Goal: Task Accomplishment & Management: Use online tool/utility

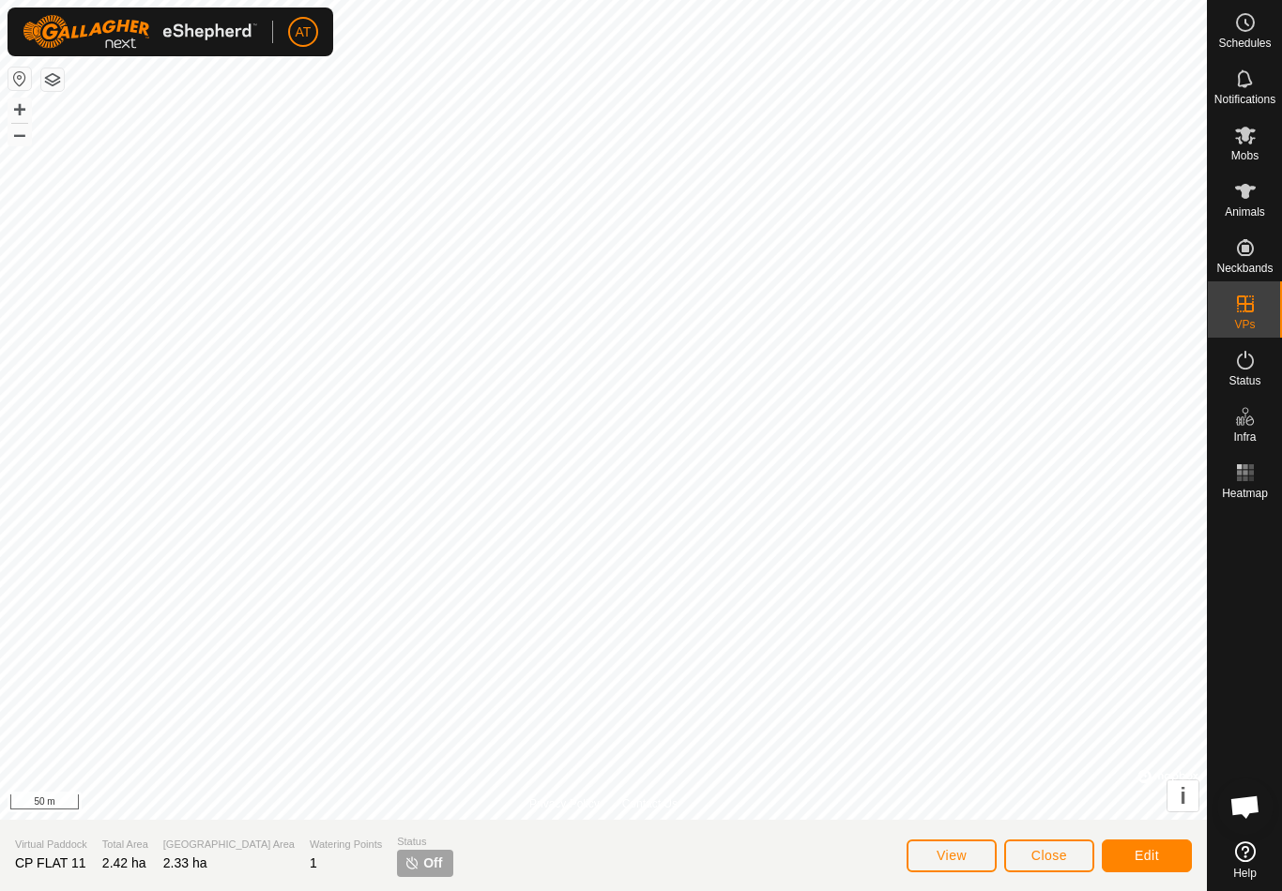
click at [1037, 865] on button "Close" at bounding box center [1049, 856] width 90 height 33
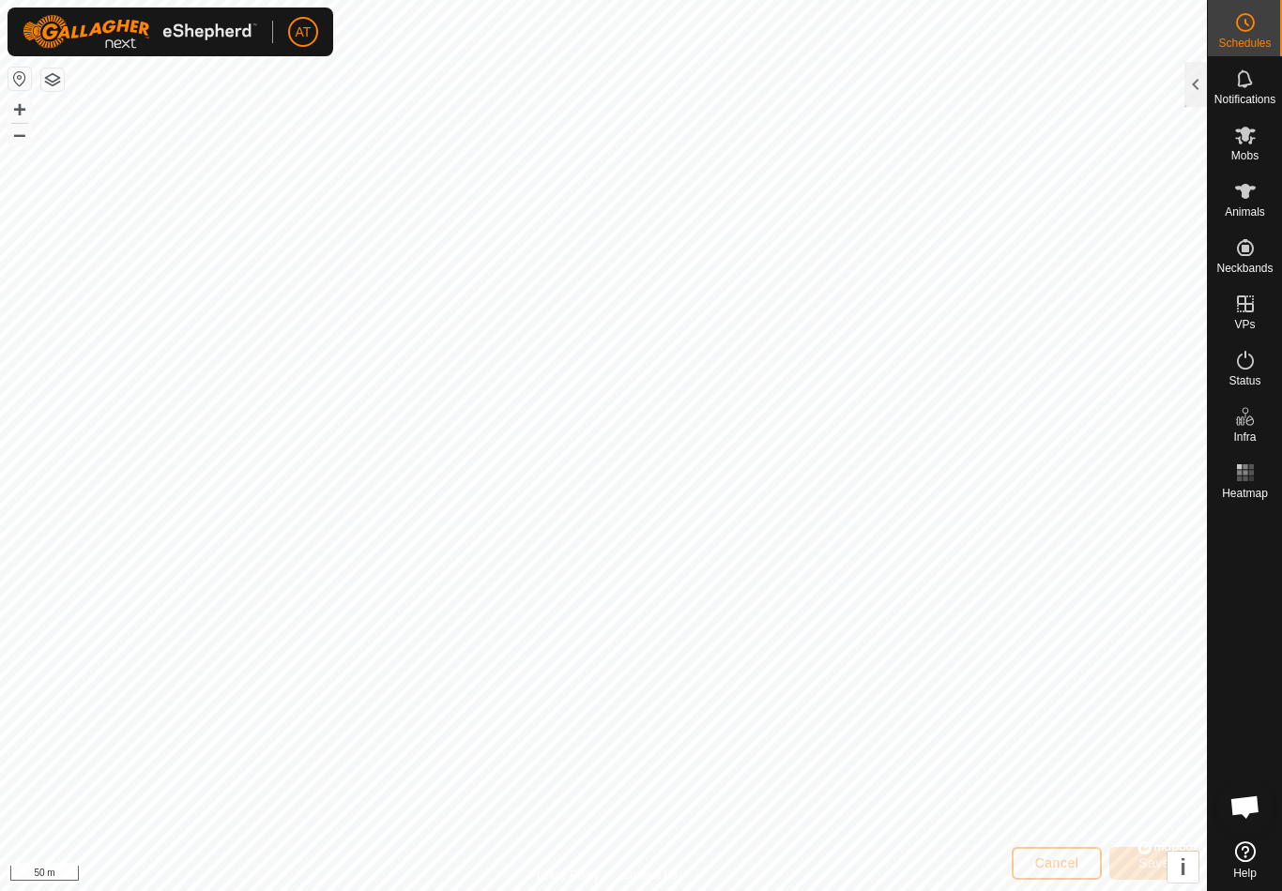
click at [1189, 75] on div at bounding box center [1195, 84] width 23 height 45
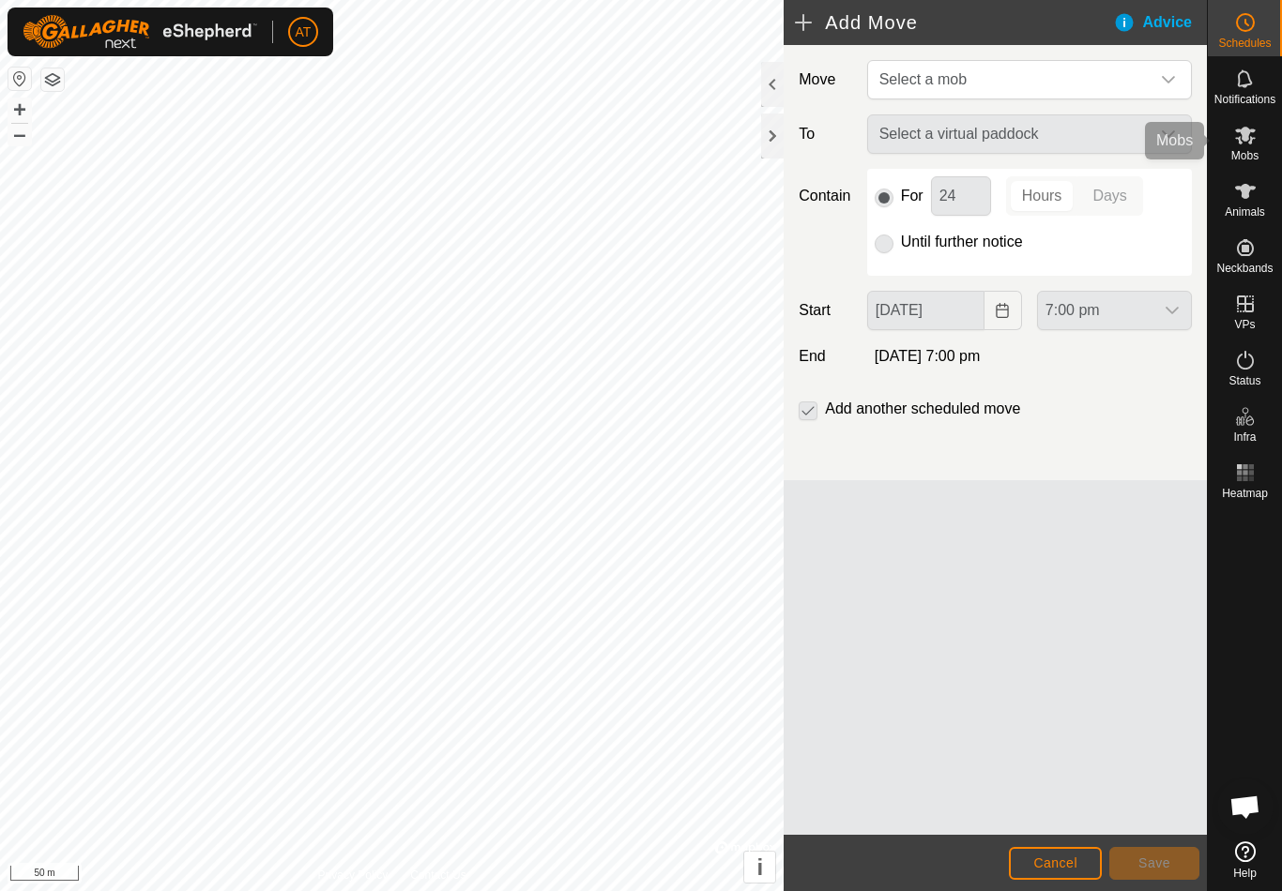
click at [1257, 132] on es-mob-svg-icon at bounding box center [1245, 135] width 34 height 30
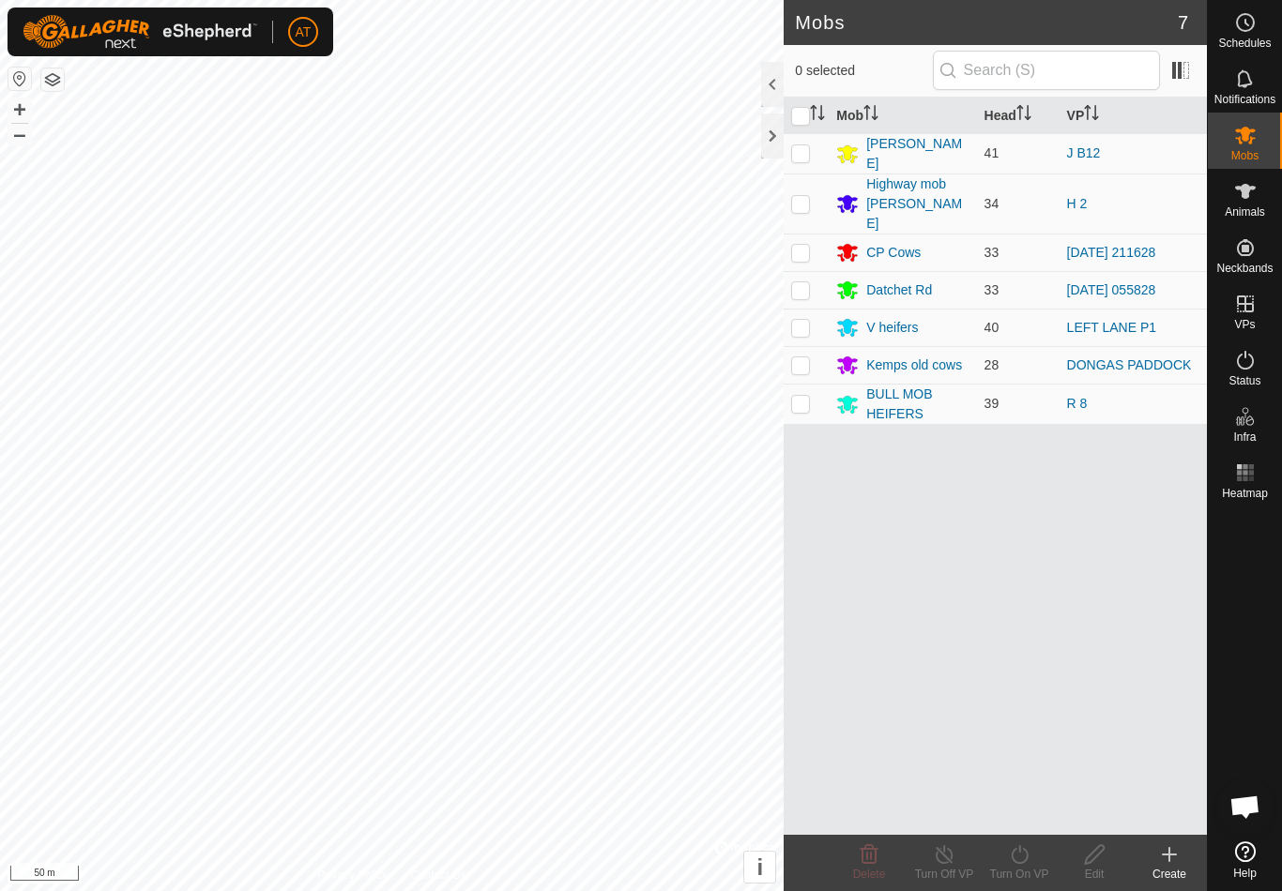
click at [812, 234] on td at bounding box center [806, 253] width 45 height 38
checkbox input "true"
click at [1032, 861] on turn-on-svg-icon at bounding box center [1019, 855] width 75 height 23
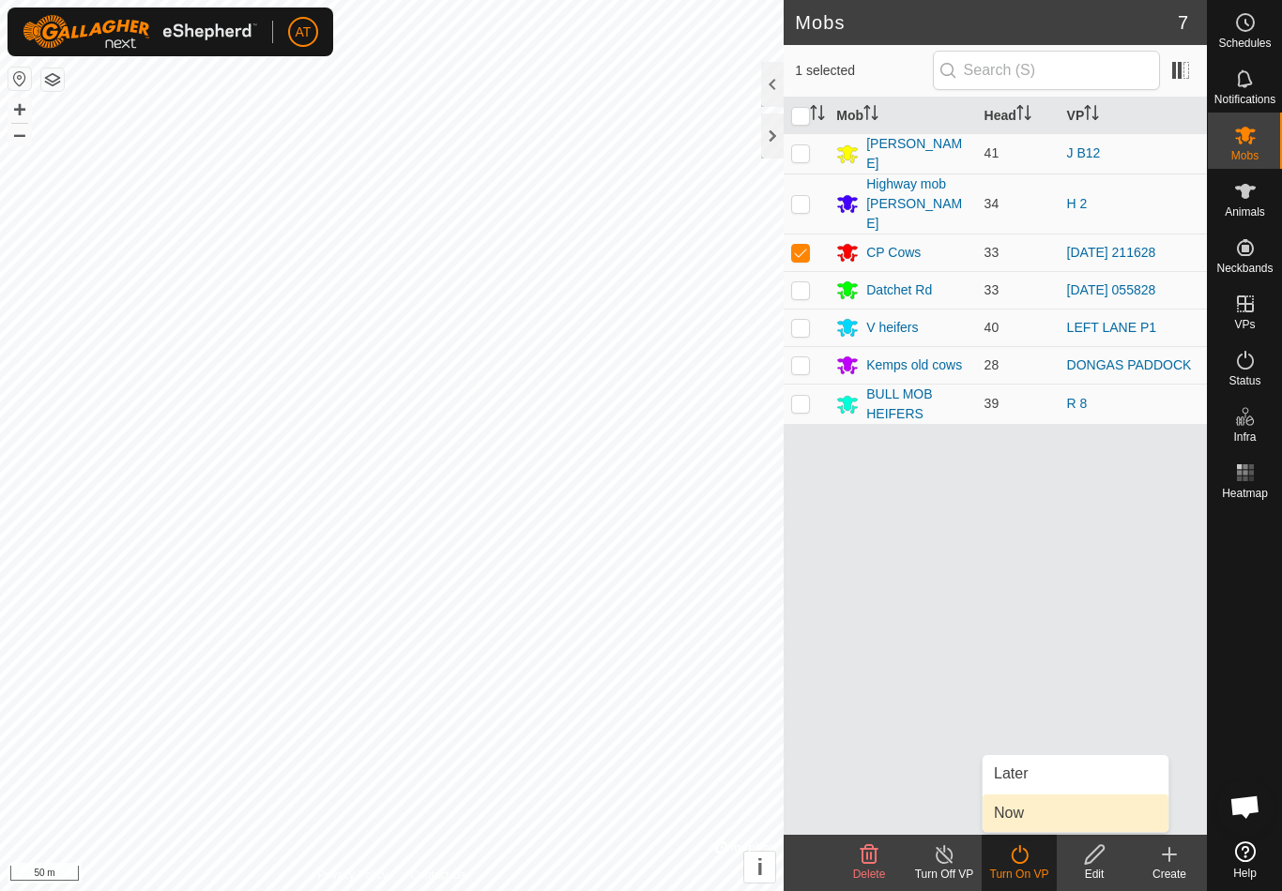
click at [1047, 822] on link "Now" at bounding box center [1075, 814] width 186 height 38
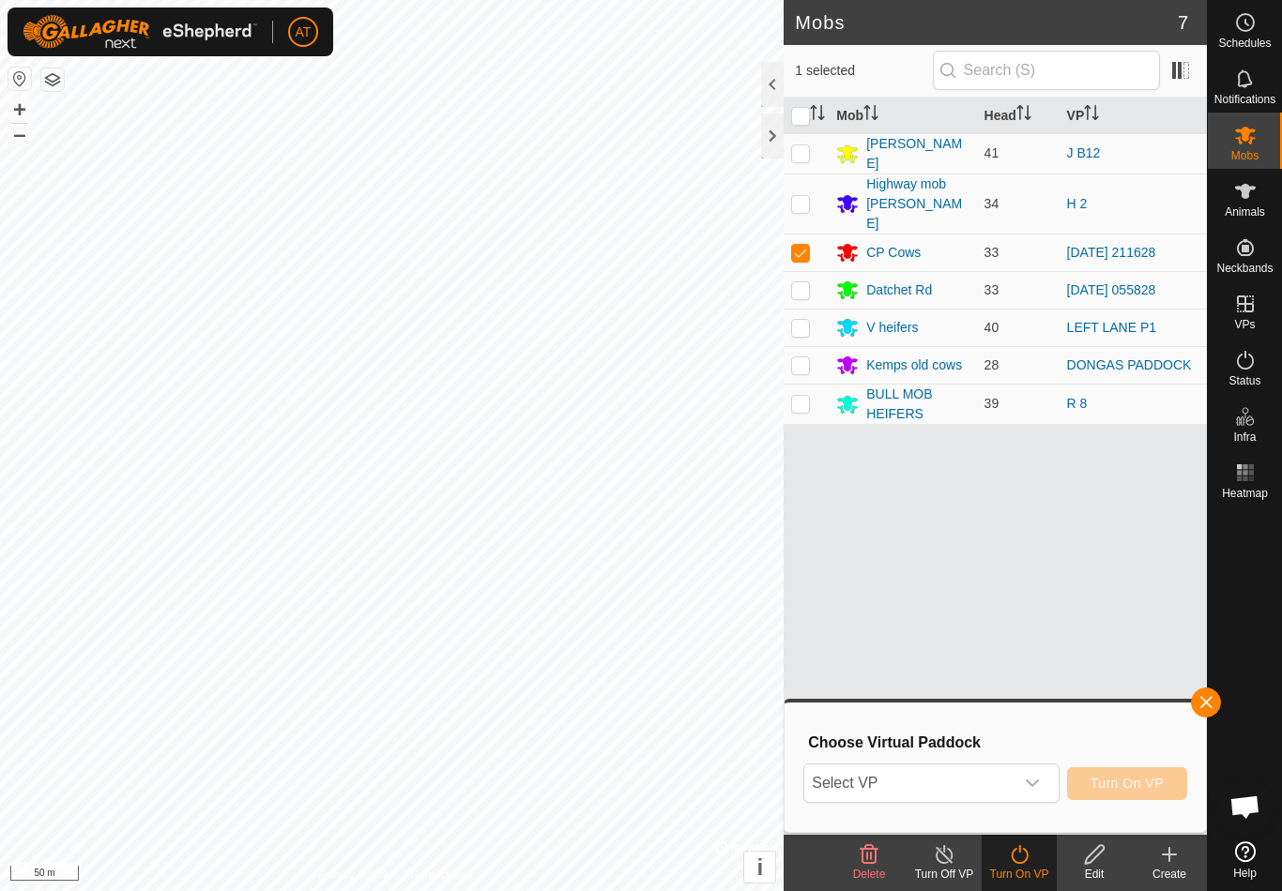
click at [958, 784] on span "Select VP" at bounding box center [908, 784] width 208 height 38
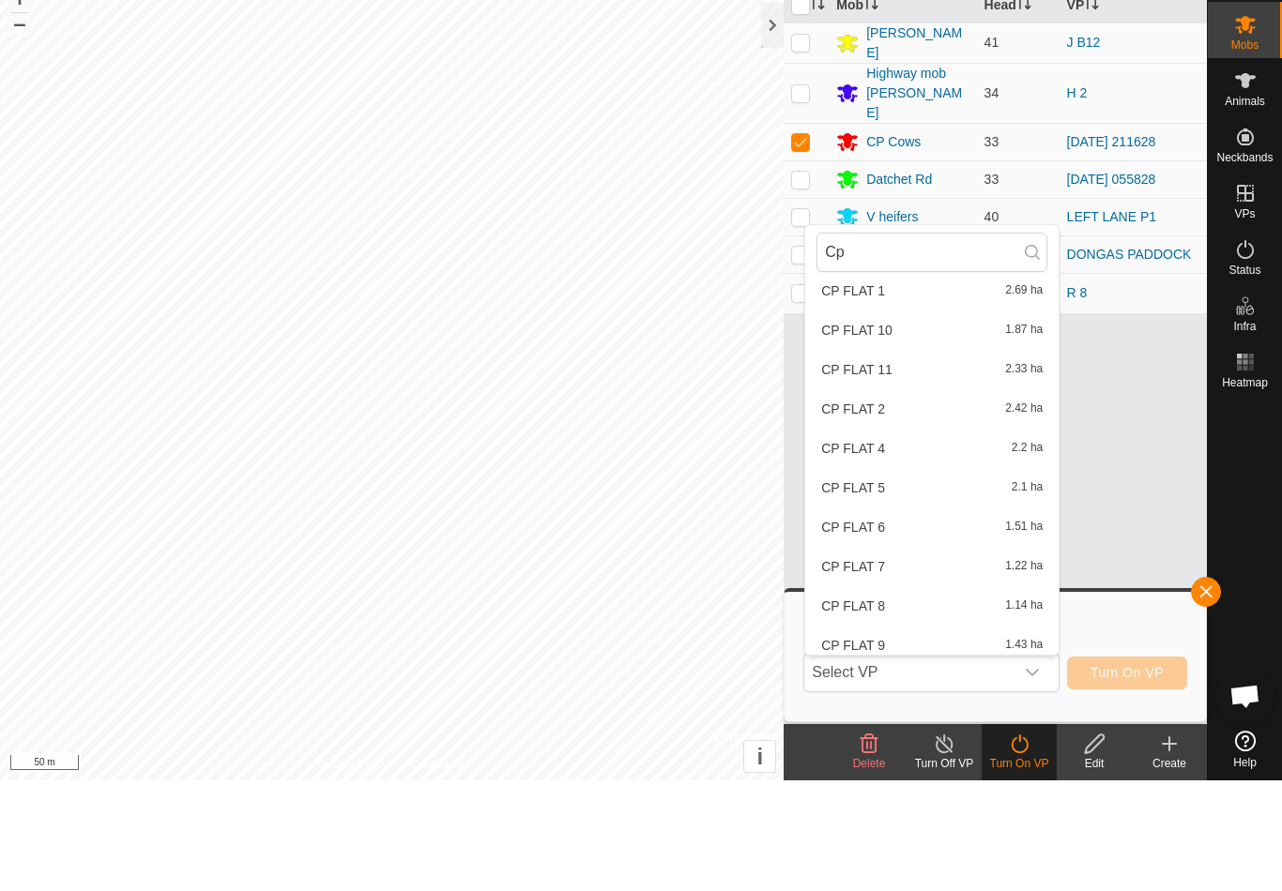
scroll to position [101, 0]
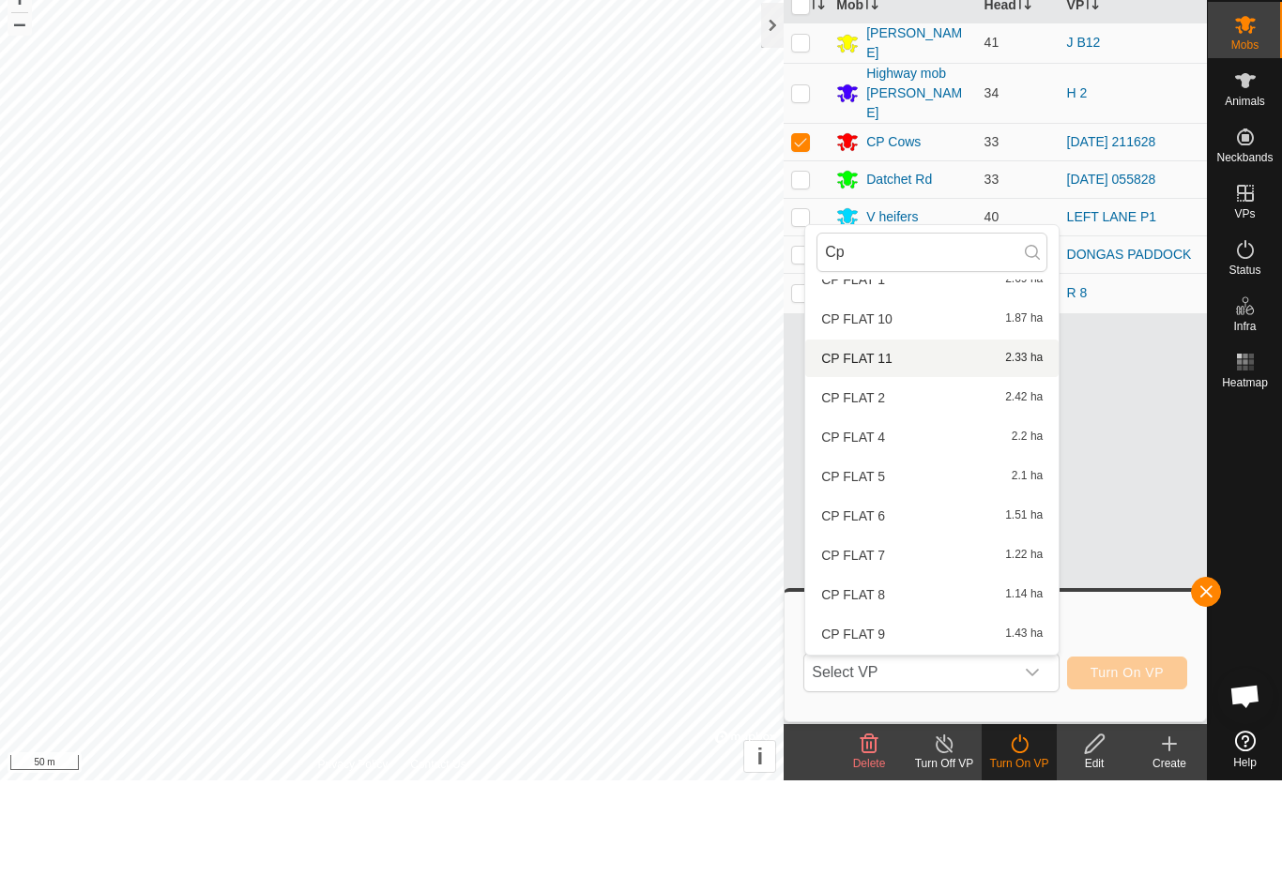
type input "Cp"
click at [940, 458] on div "CP FLAT 11 2.33 ha" at bounding box center [931, 469] width 231 height 23
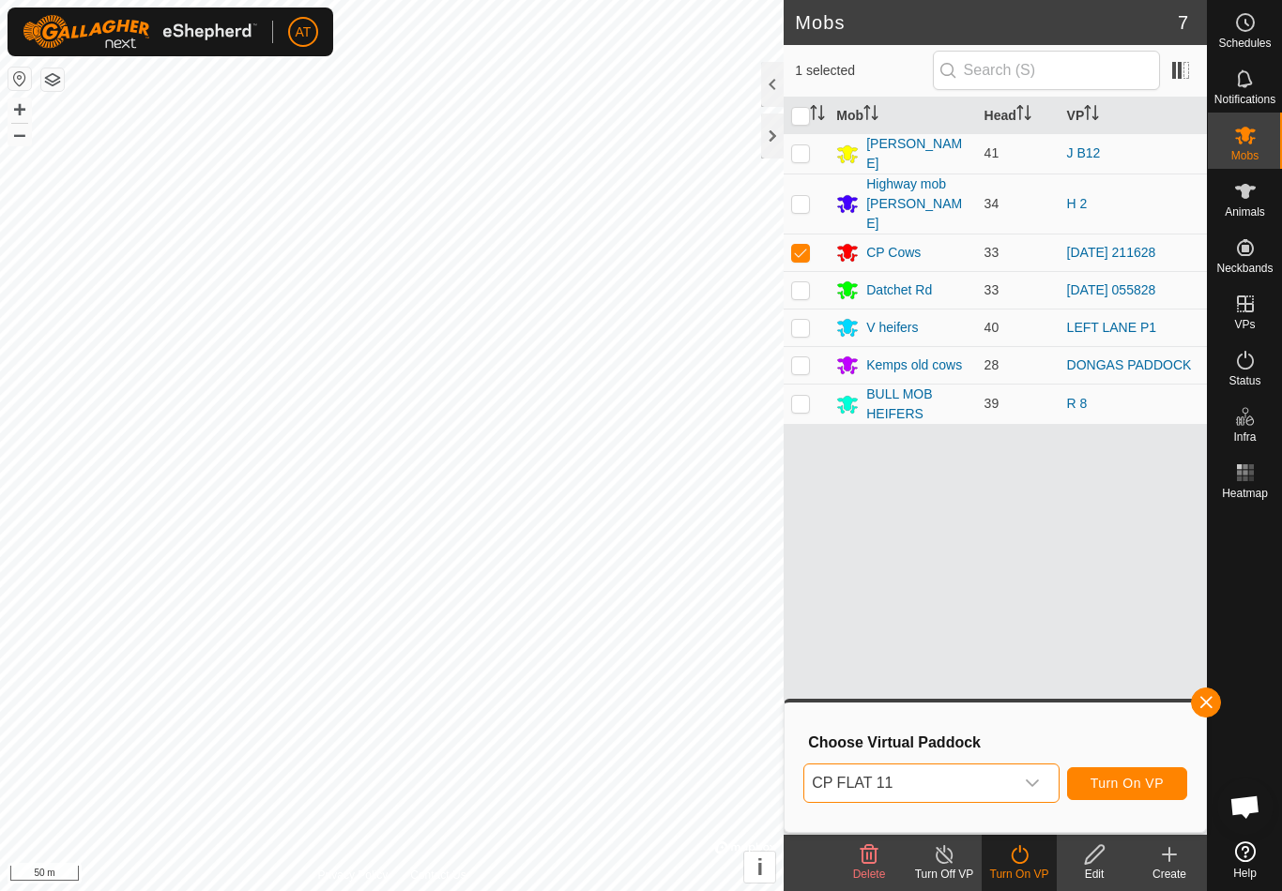
click at [1112, 782] on span "Turn On VP" at bounding box center [1126, 783] width 73 height 15
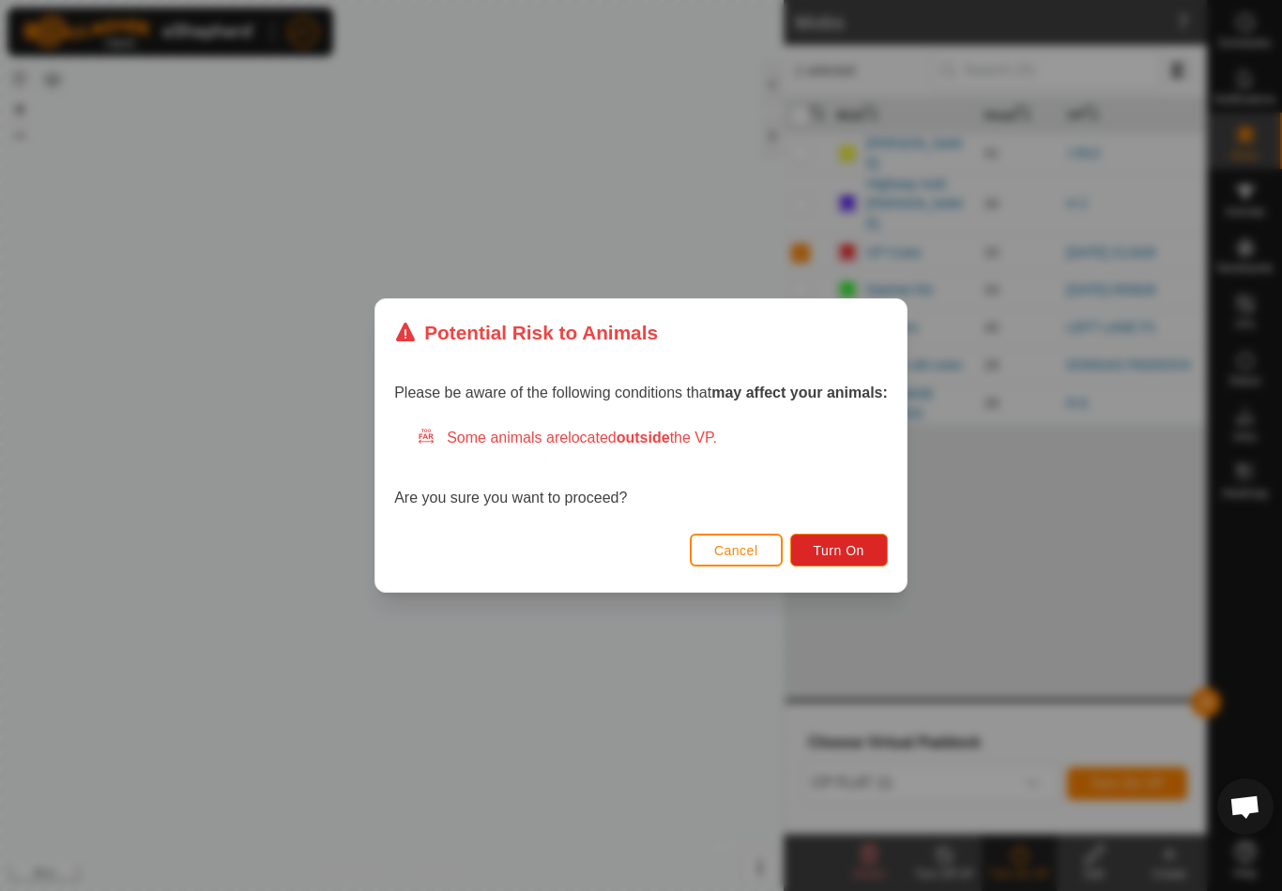
click at [855, 555] on span "Turn On" at bounding box center [839, 550] width 51 height 15
